Goal: Information Seeking & Learning: Find specific fact

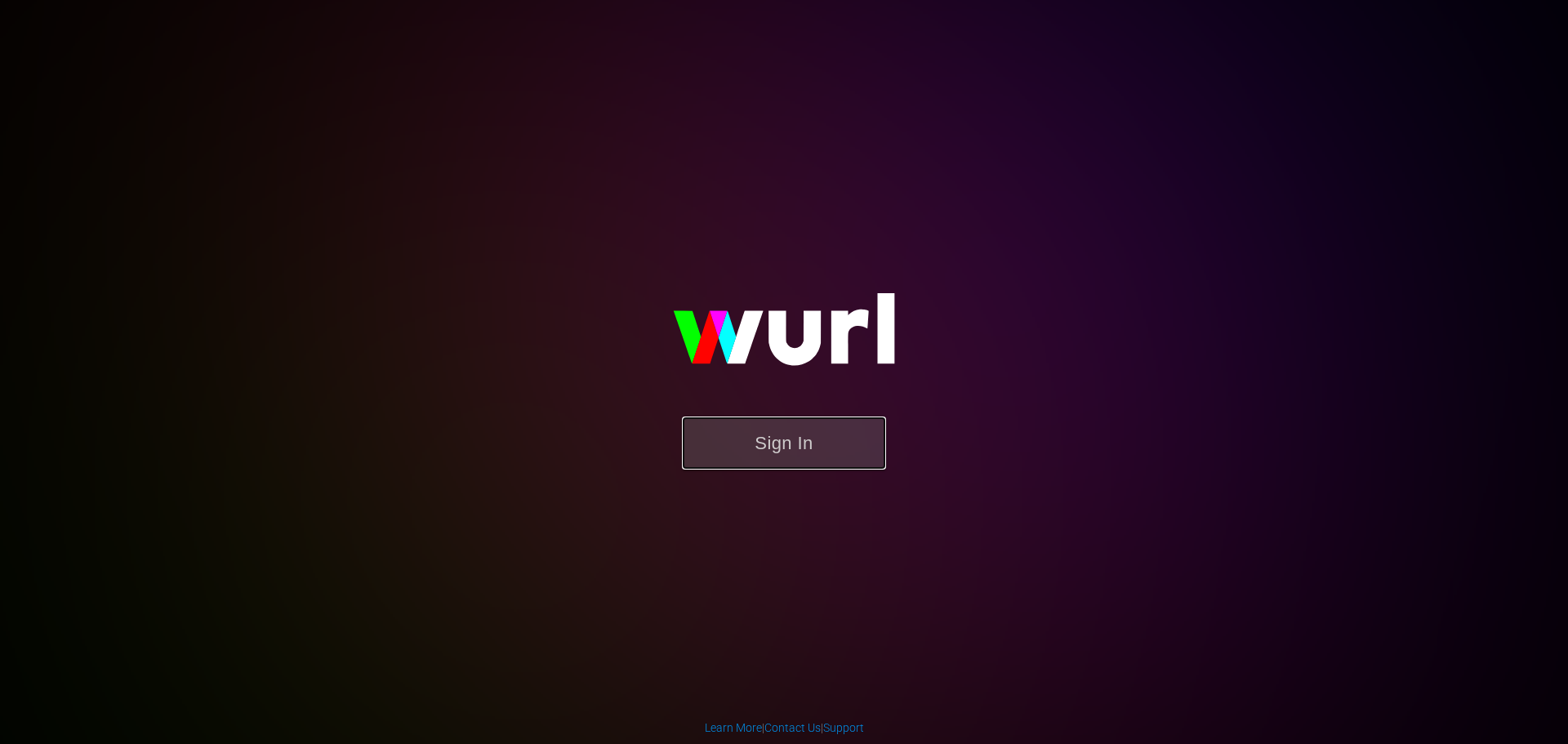
click at [760, 447] on button "Sign In" at bounding box center [784, 442] width 205 height 53
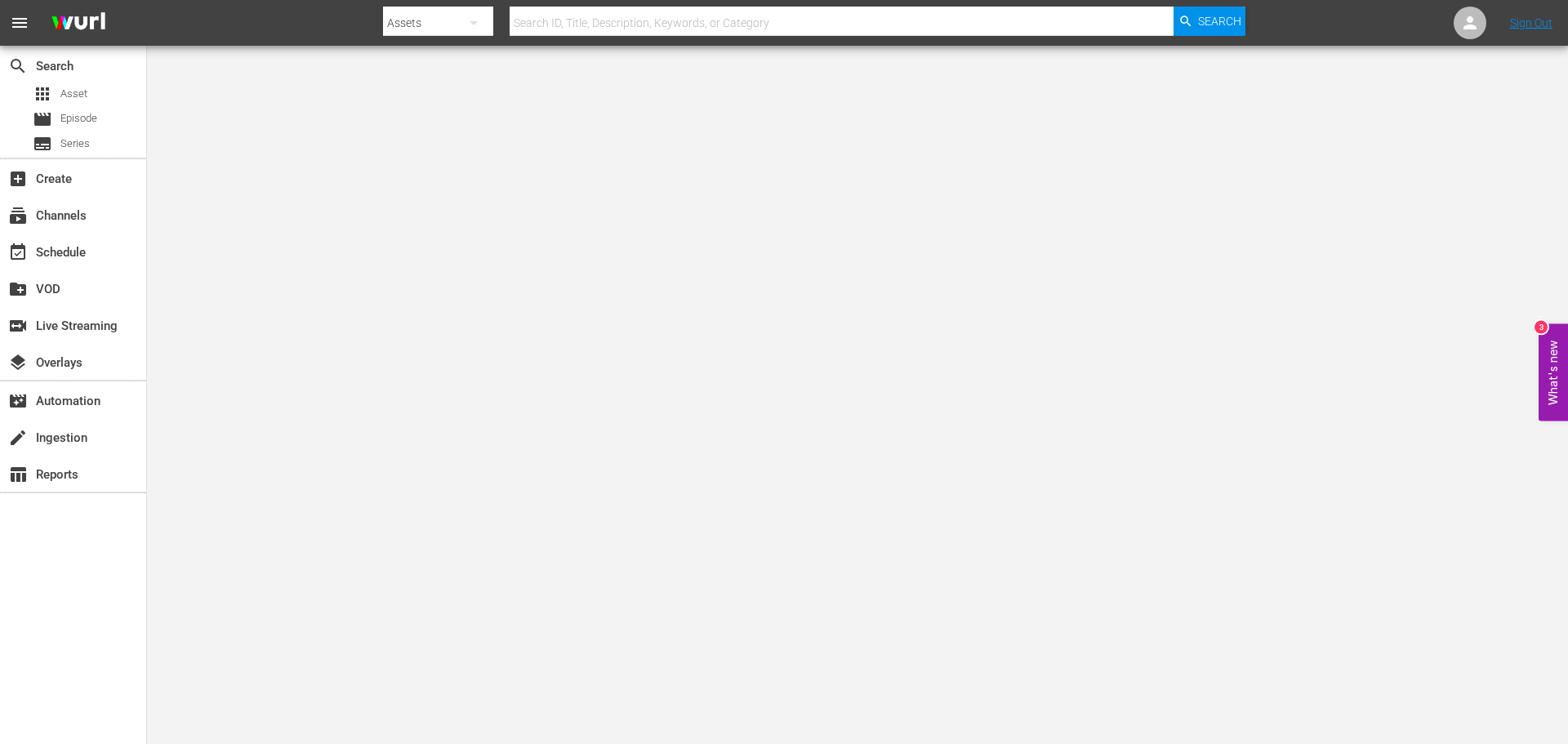
click at [562, 31] on input "text" at bounding box center [841, 23] width 664 height 39
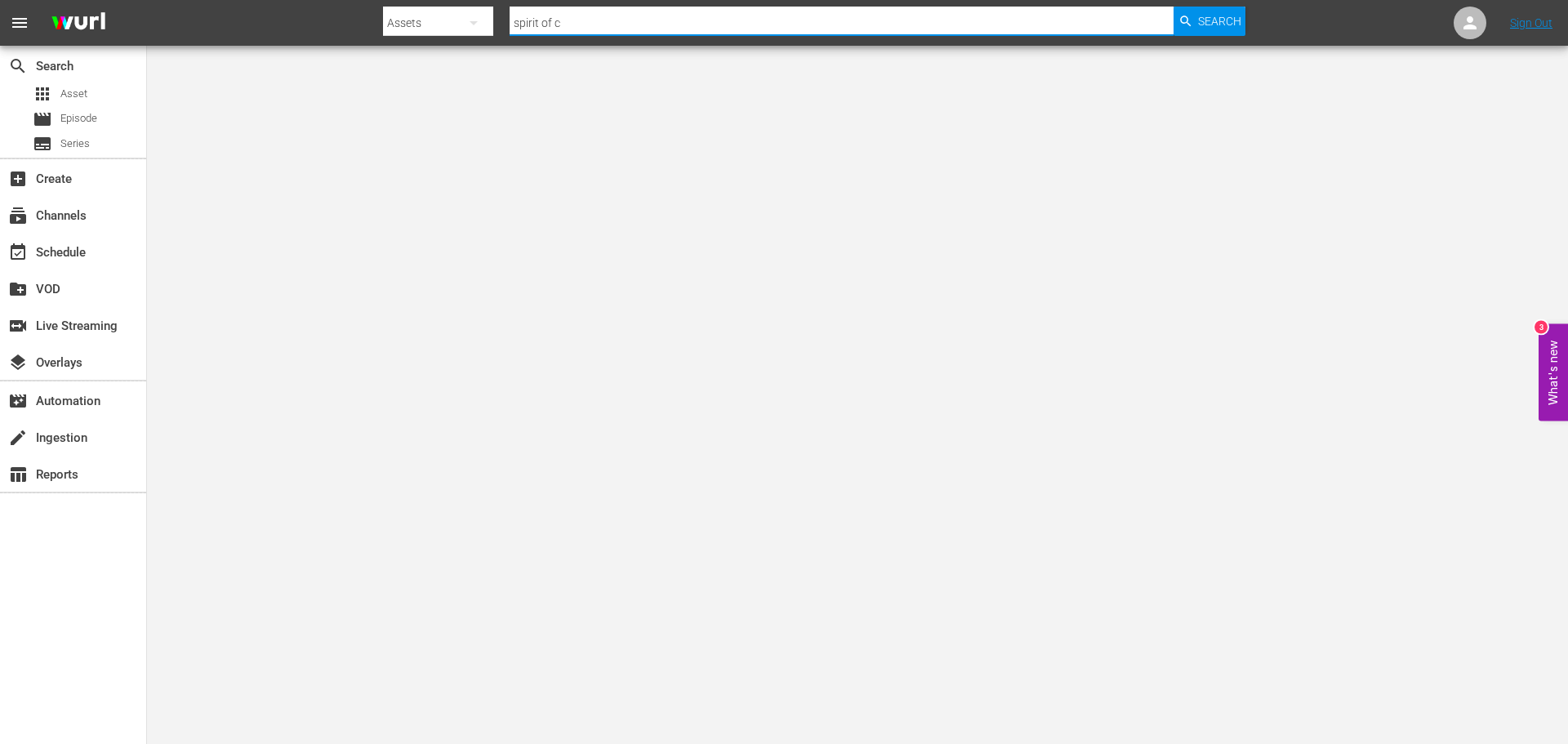
type input "spirit of ch"
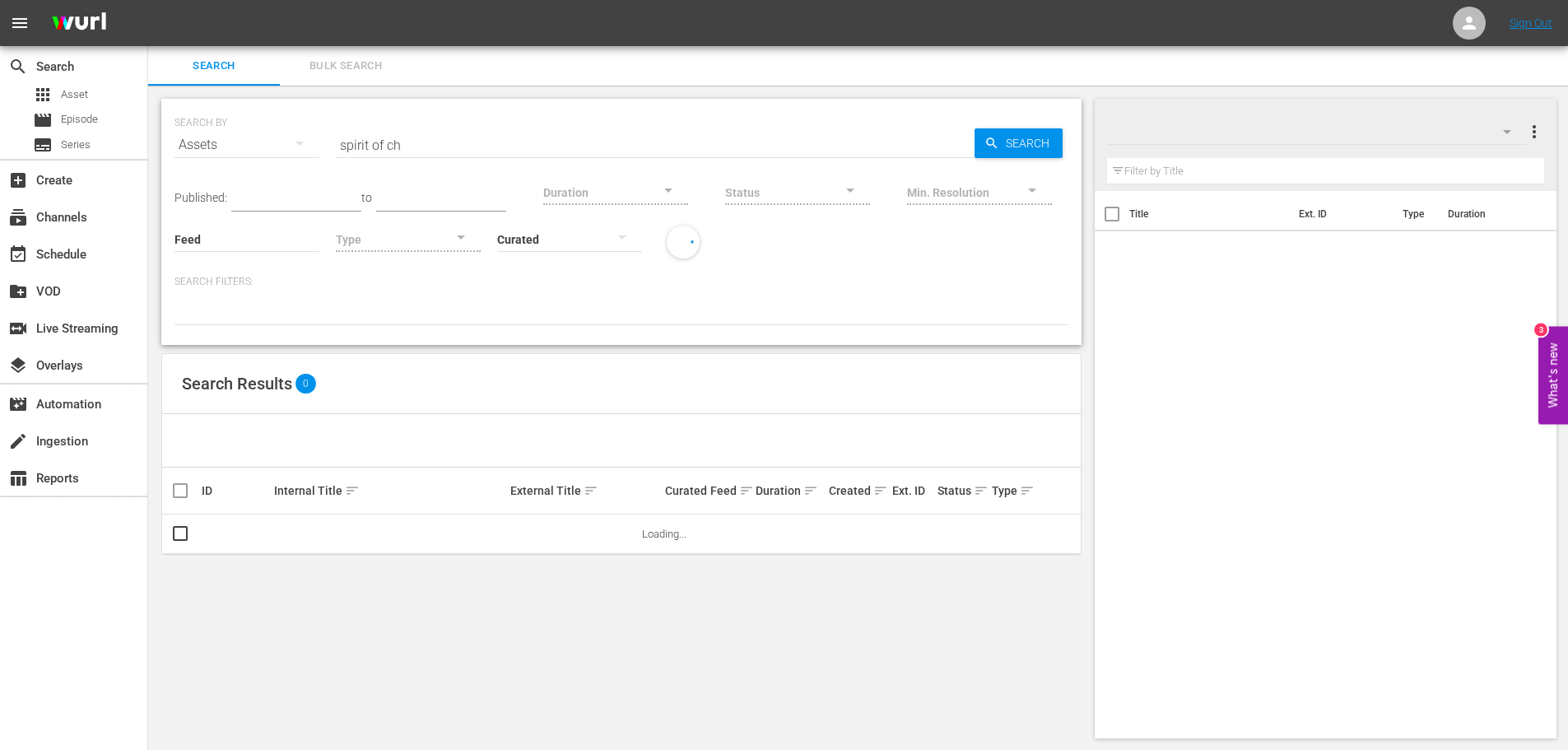
click at [724, 254] on div at bounding box center [720, 242] width 124 height 33
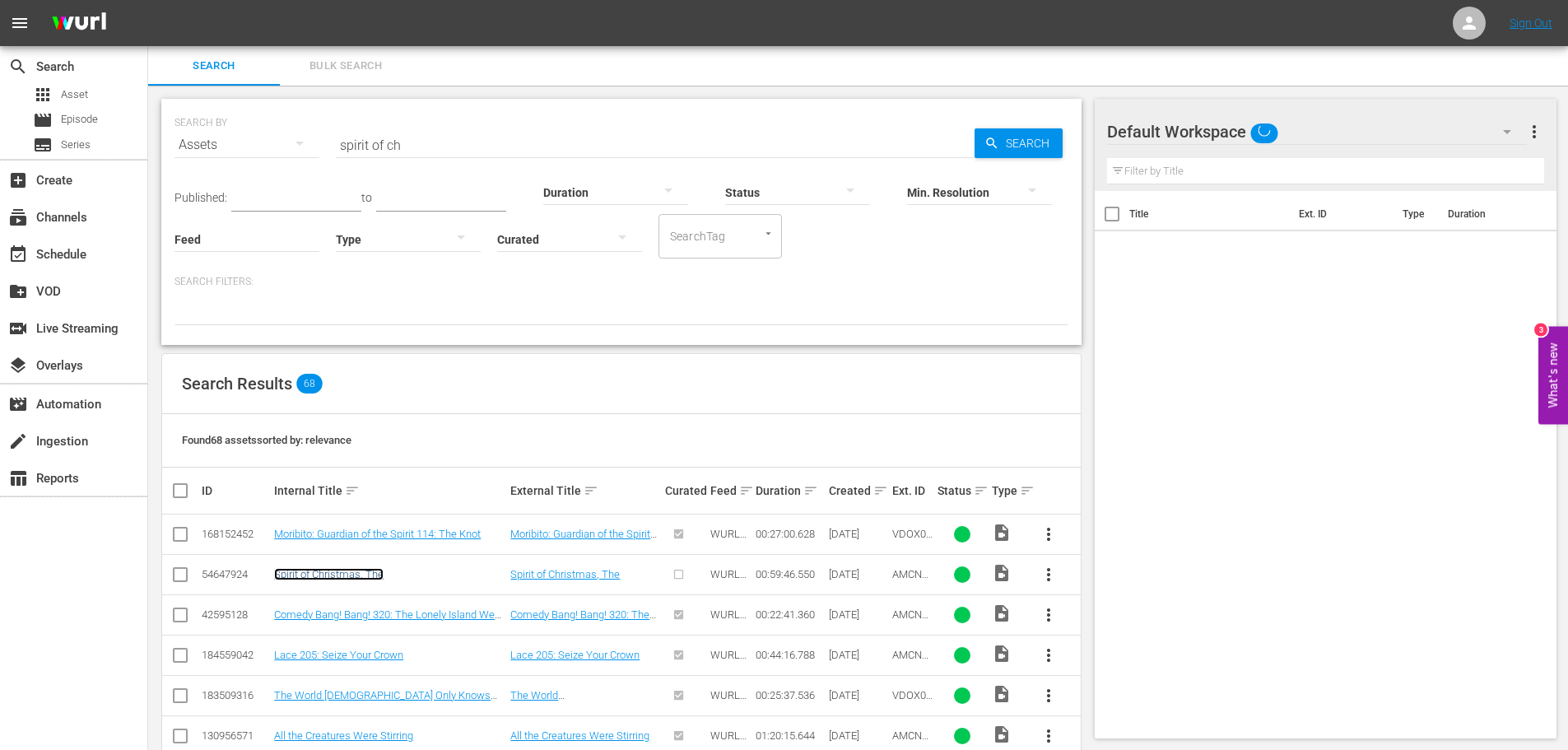
click at [335, 574] on link "Spirit of Christmas, The" at bounding box center [328, 574] width 109 height 13
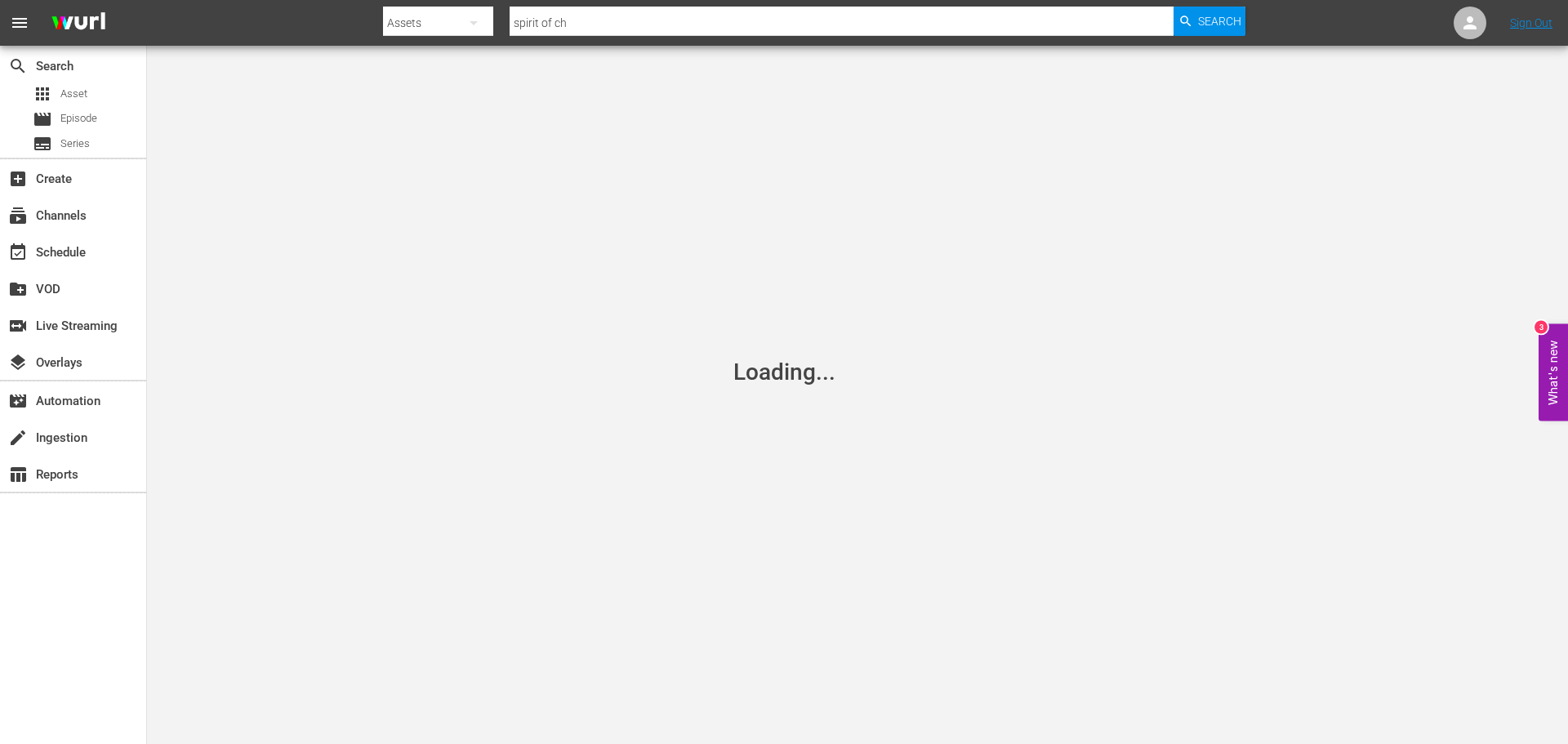
click at [752, 455] on div "Loading..." at bounding box center [784, 372] width 1568 height 744
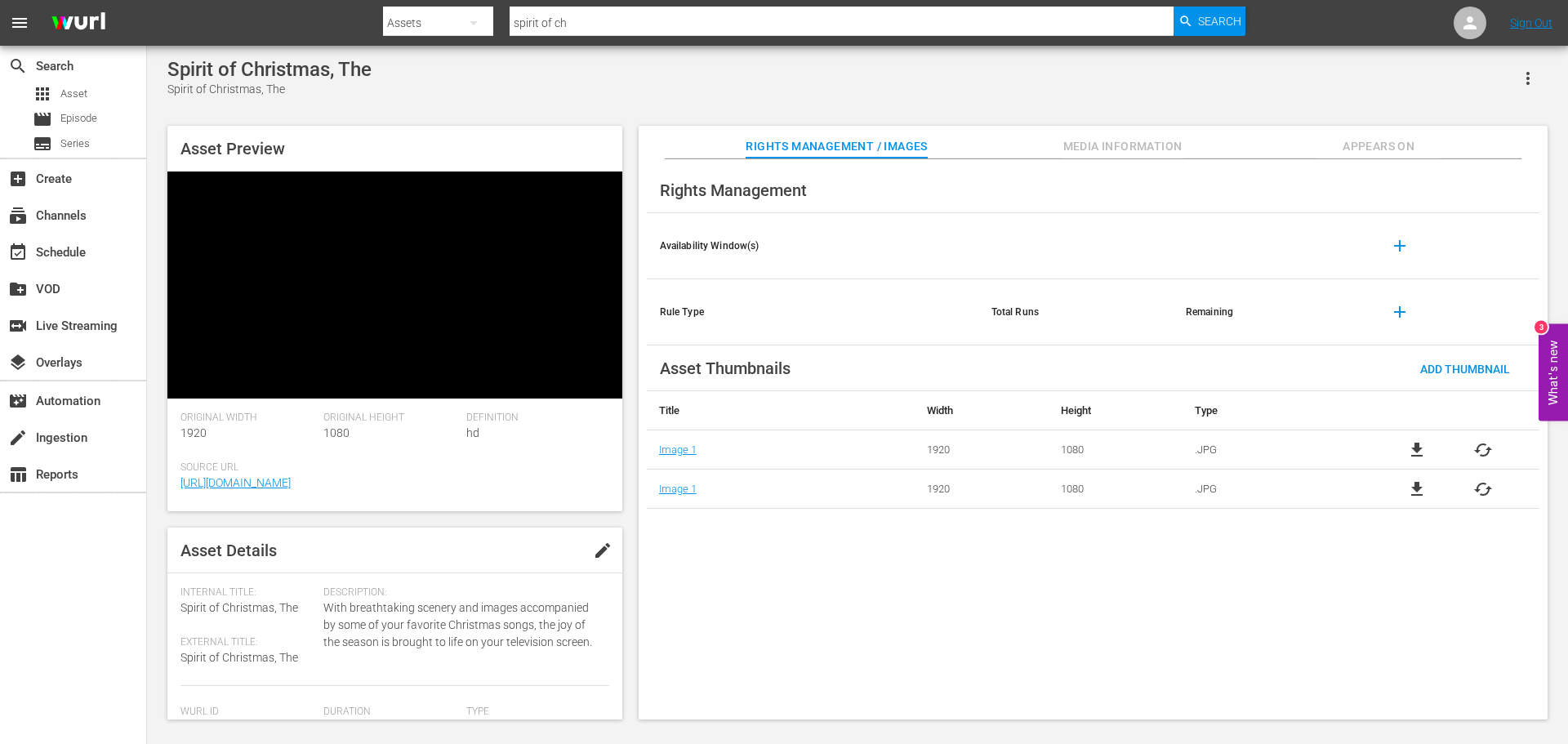
click at [462, 461] on div "Source Url https://amc.com" at bounding box center [395, 486] width 429 height 50
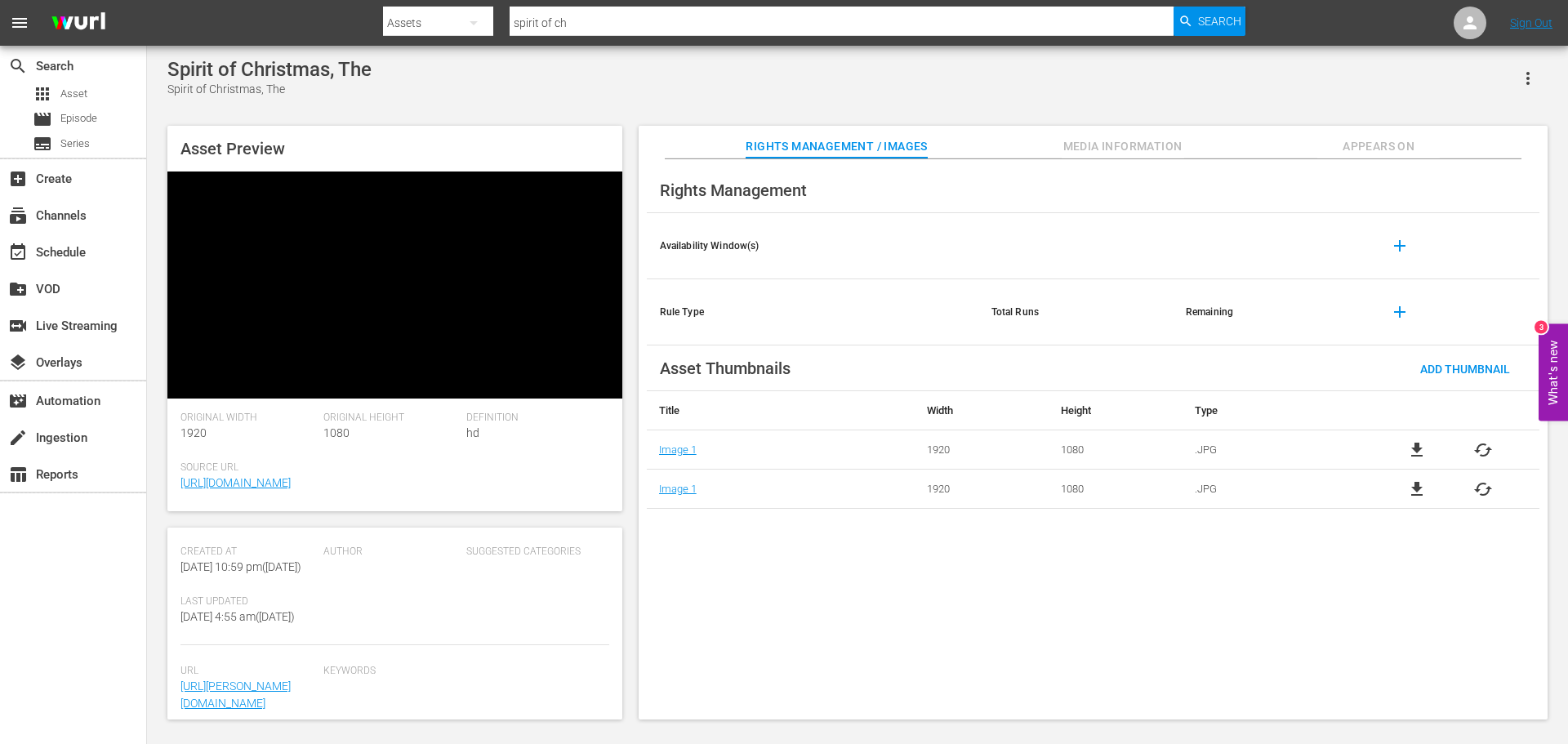
scroll to position [287, 0]
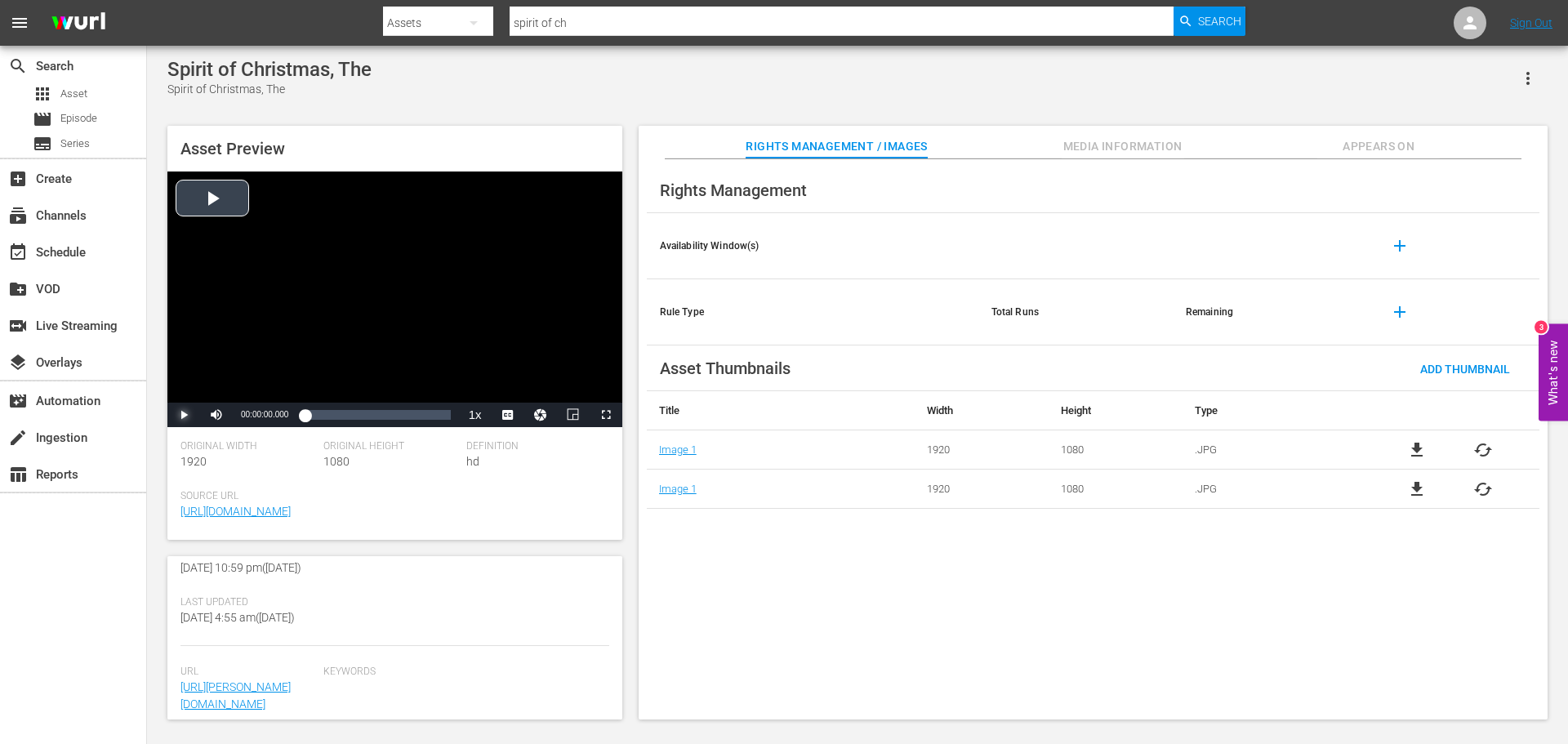
click at [184, 415] on span "Video Player" at bounding box center [184, 415] width 0 height 0
click at [340, 416] on div "Loaded : 0.83% 00:13:46.115 00:00:01.454" at bounding box center [378, 415] width 145 height 16
click at [381, 420] on div "Loaded : 24.78% 00:31:34.020 00:14:27.755" at bounding box center [378, 415] width 145 height 16
click at [414, 523] on div "Source Url https://amc.com" at bounding box center [395, 515] width 429 height 50
click at [381, 521] on span "https://amc.com" at bounding box center [390, 512] width 421 height 17
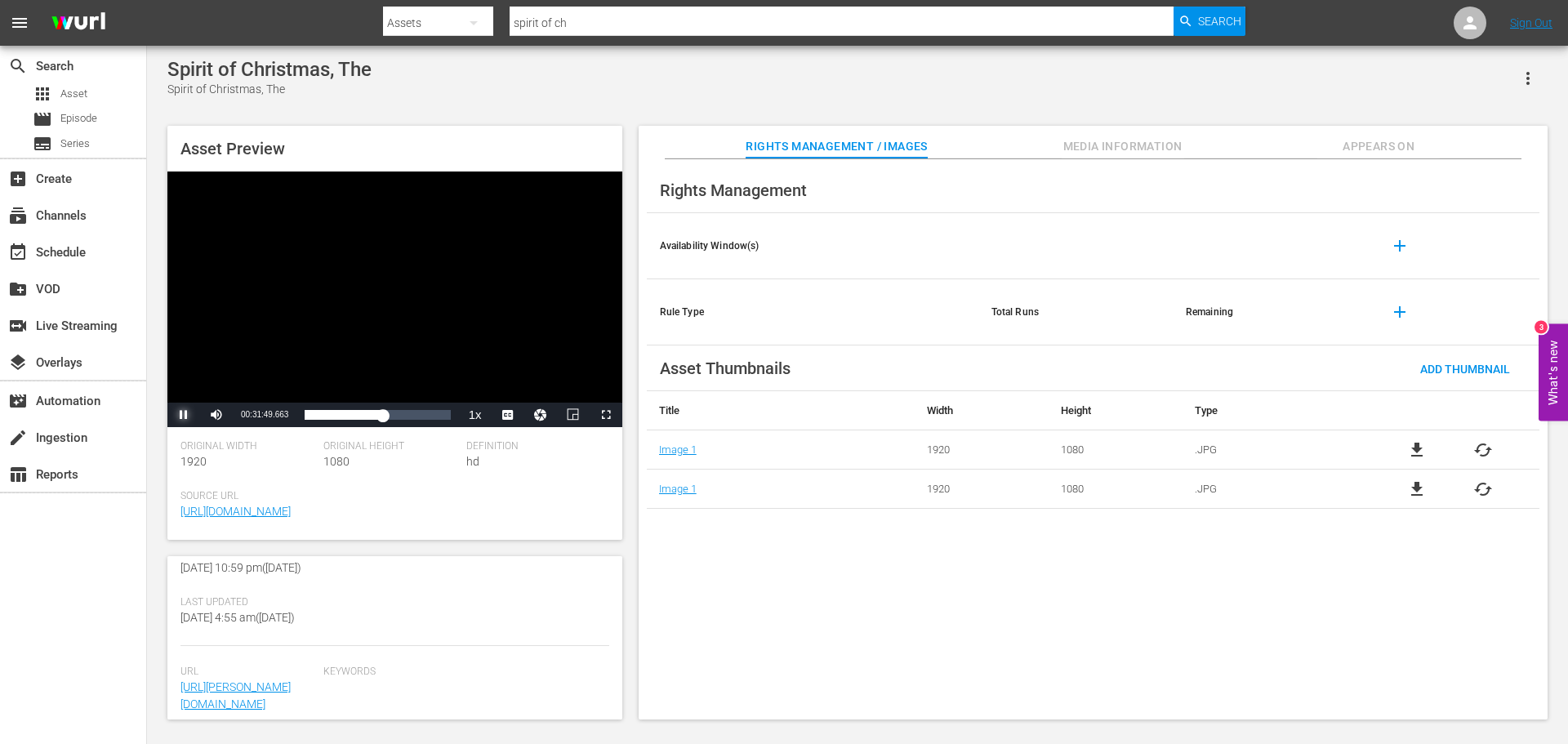
click at [184, 415] on span "Video Player" at bounding box center [184, 415] width 0 height 0
